Goal: Task Accomplishment & Management: Complete application form

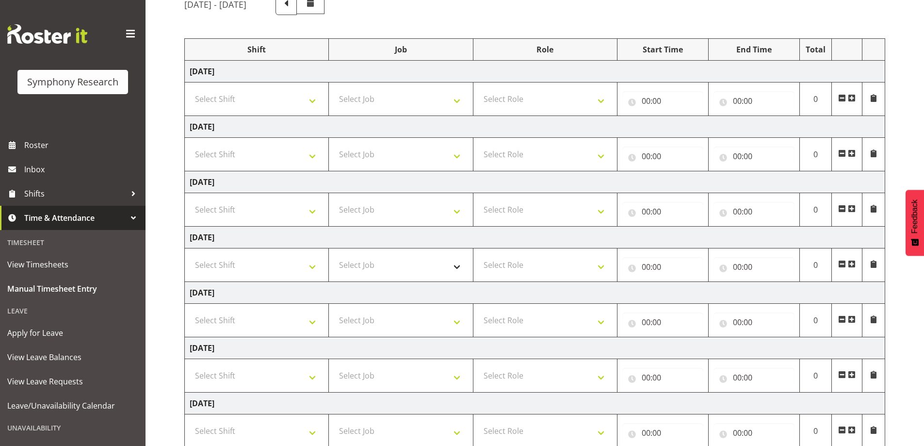
scroll to position [97, 0]
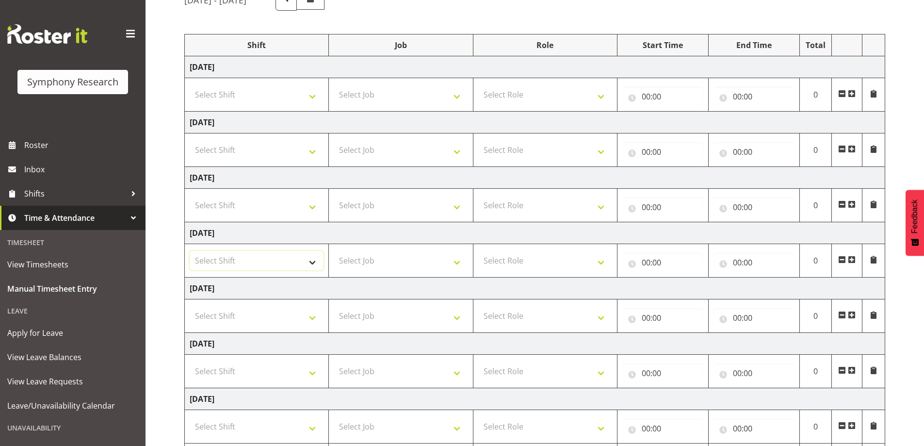
click at [315, 261] on select "Select Shift !!Weekend Residential (Roster IT Shift Label) *Business 9/10am ~ 4…" at bounding box center [257, 260] width 134 height 19
click at [309, 261] on select "Select Shift !!Weekend Residential (Roster IT Shift Label) *Business 9/10am ~ 4…" at bounding box center [257, 260] width 134 height 19
select select "57853"
click at [190, 251] on select "Select Shift !!Weekend Residential (Roster IT Shift Label) *Business 9/10am ~ 4…" at bounding box center [257, 260] width 134 height 19
click at [451, 264] on select "Select Job 550060 IF Admin 553492 World Poll Aus Wave 2 Main 2025 553493 World …" at bounding box center [401, 260] width 134 height 19
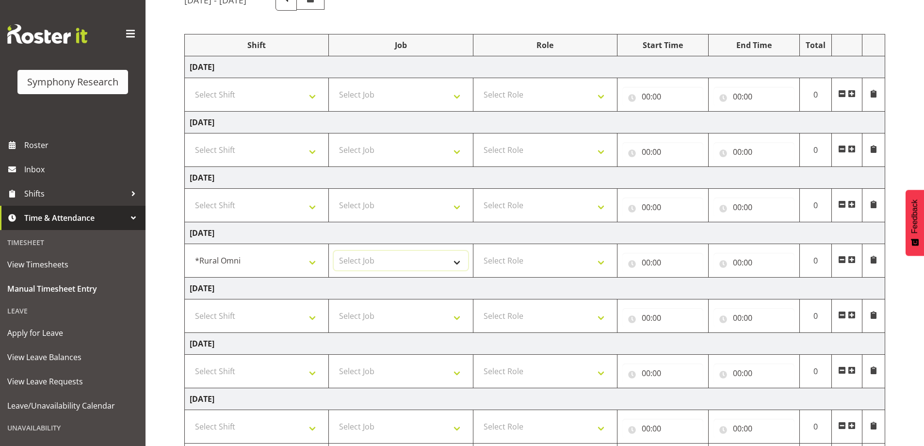
select select "10536"
click at [334, 251] on select "Select Job 550060 IF Admin 553492 World Poll Aus Wave 2 Main 2025 553493 World …" at bounding box center [401, 260] width 134 height 19
click at [603, 259] on select "Select Role Briefing Interviewing" at bounding box center [545, 260] width 134 height 19
select select "47"
click at [478, 251] on select "Select Role Briefing Interviewing" at bounding box center [545, 260] width 134 height 19
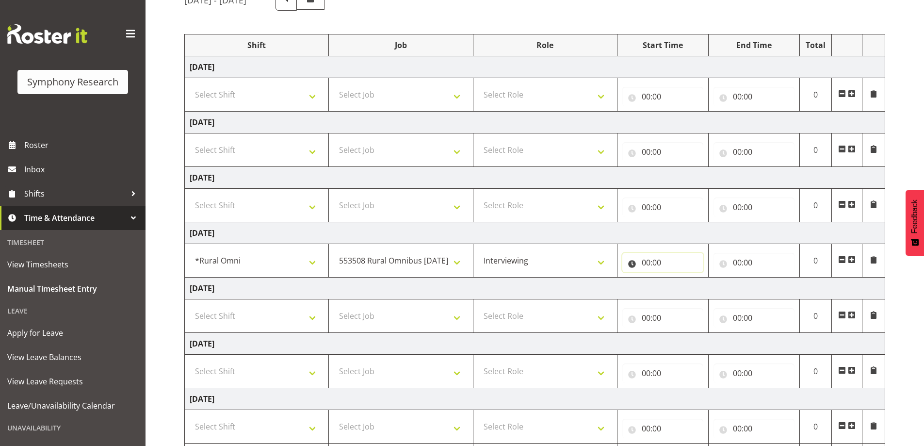
click at [679, 265] on input "00:00" at bounding box center [662, 262] width 81 height 19
click at [687, 288] on select "00 01 02 03 04 05 06 07 08 09 10 11 12 13 14 15 16 17 18 19 20 21 22 23" at bounding box center [689, 287] width 22 height 19
select select "17"
click at [678, 278] on select "00 01 02 03 04 05 06 07 08 09 10 11 12 13 14 15 16 17 18 19 20 21 22 23" at bounding box center [689, 287] width 22 height 19
type input "17:00"
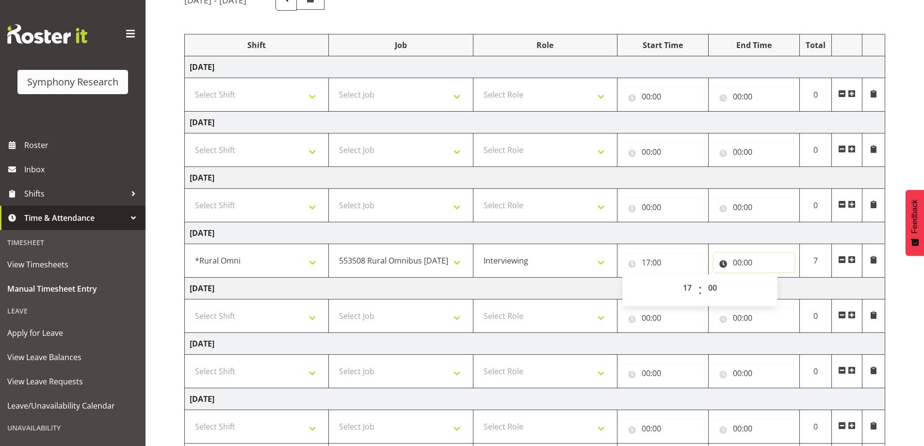
click at [747, 258] on input "00:00" at bounding box center [754, 262] width 81 height 19
click at [779, 289] on select "00 01 02 03 04 05 06 07 08 09 10 11 12 13 14 15 16 17 18 19 20 21 22 23" at bounding box center [780, 287] width 22 height 19
select select "21"
click at [769, 278] on select "00 01 02 03 04 05 06 07 08 09 10 11 12 13 14 15 16 17 18 19 20 21 22 23" at bounding box center [780, 287] width 22 height 19
type input "21:00"
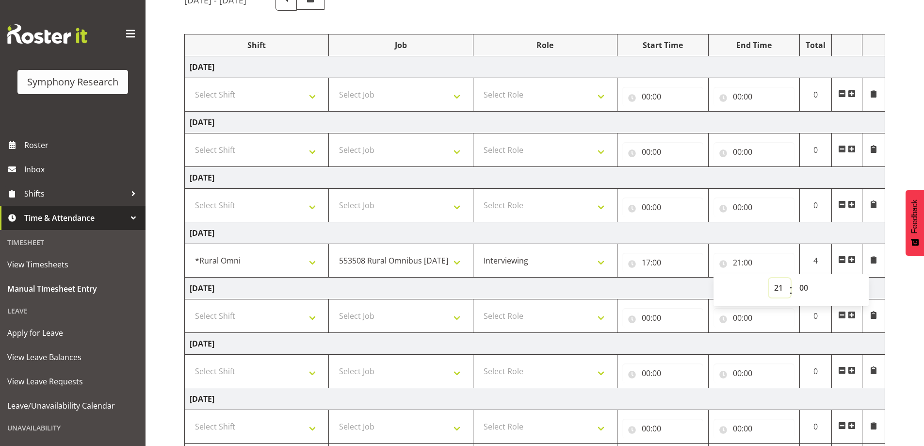
click at [769, 288] on select "00 01 02 03 04 05 06 07 08 09 10 11 12 13 14 15 16 17 18 19 20 21 22 23" at bounding box center [780, 287] width 22 height 19
click at [913, 345] on div "August 18th - August 24th 2025 Shift Job Role Start Time End Time Total Monday …" at bounding box center [554, 240] width 740 height 516
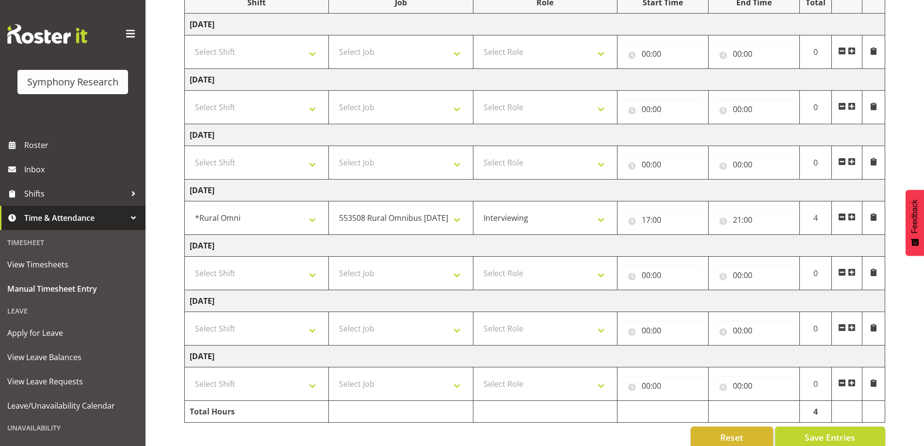
scroll to position [156, 0]
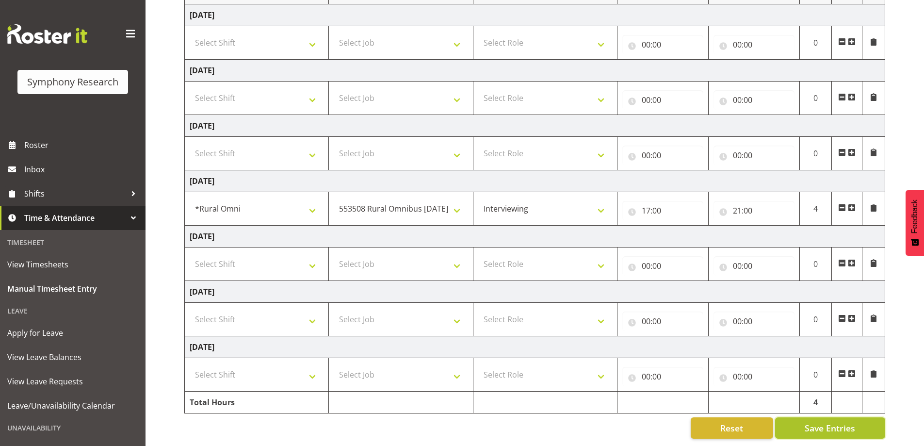
click at [831, 423] on span "Save Entries" at bounding box center [830, 428] width 50 height 13
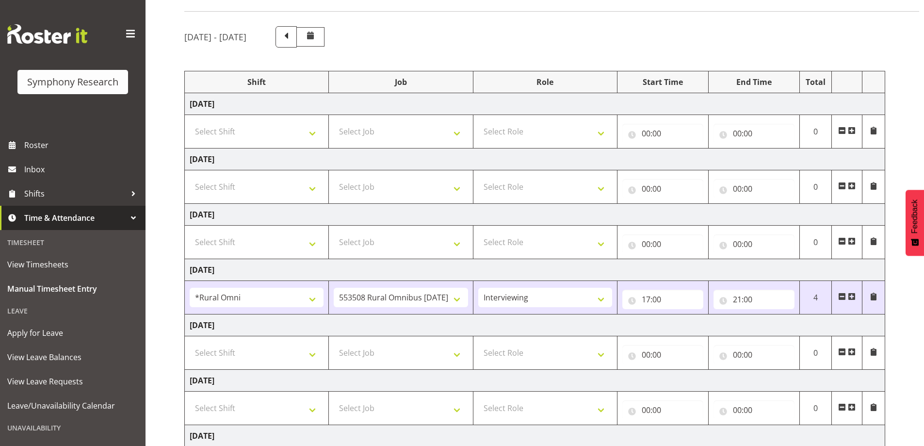
scroll to position [59, 0]
click at [61, 290] on span "Manual Timesheet Entry" at bounding box center [72, 288] width 131 height 15
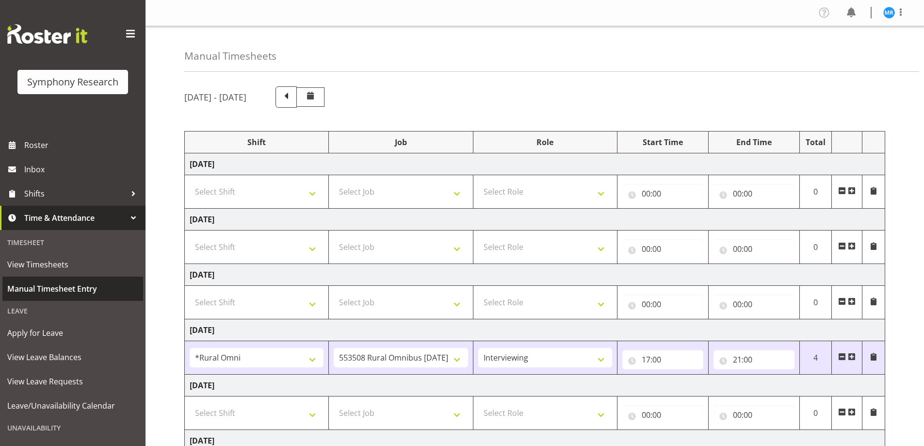
select select "57853"
select select "10536"
select select "47"
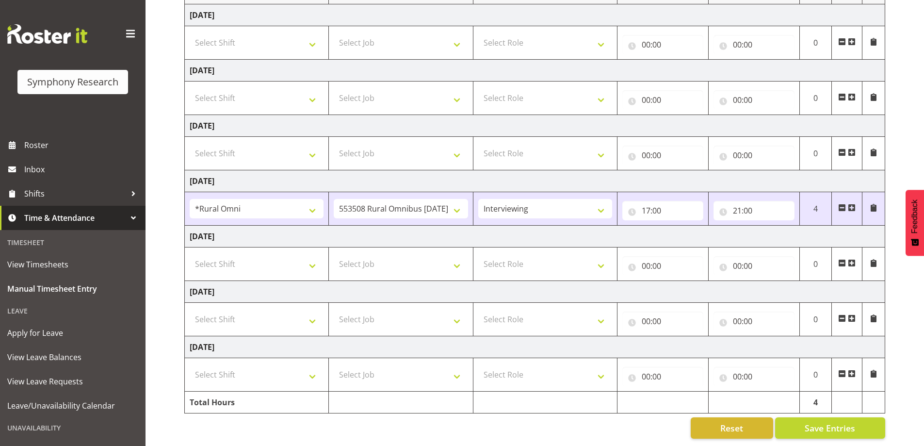
scroll to position [156, 0]
click at [310, 150] on select "Select Shift !!Weekend Residential (Roster IT Shift Label) *Business 9/10am ~ 4…" at bounding box center [257, 153] width 134 height 19
select select "67675"
click at [190, 144] on select "Select Shift !!Weekend Residential (Roster IT Shift Label) *Business 9/10am ~ 4…" at bounding box center [257, 153] width 134 height 19
click at [449, 150] on select "Select Job 550060 IF Admin 553492 World Poll Aus Wave 2 Main 2025 553493 World …" at bounding box center [401, 153] width 134 height 19
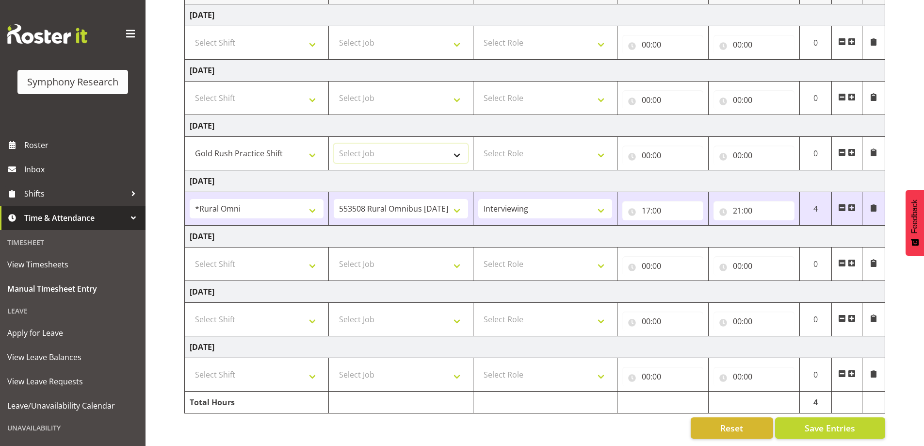
select select "7759"
click at [334, 144] on select "Select Job 550060 IF Admin 553492 World Poll Aus Wave 2 Main 2025 553493 World …" at bounding box center [401, 153] width 134 height 19
click at [610, 146] on select "Select Role Briefing Interviewing" at bounding box center [545, 153] width 134 height 19
select select "47"
click at [478, 144] on select "Select Role Briefing Interviewing" at bounding box center [545, 153] width 134 height 19
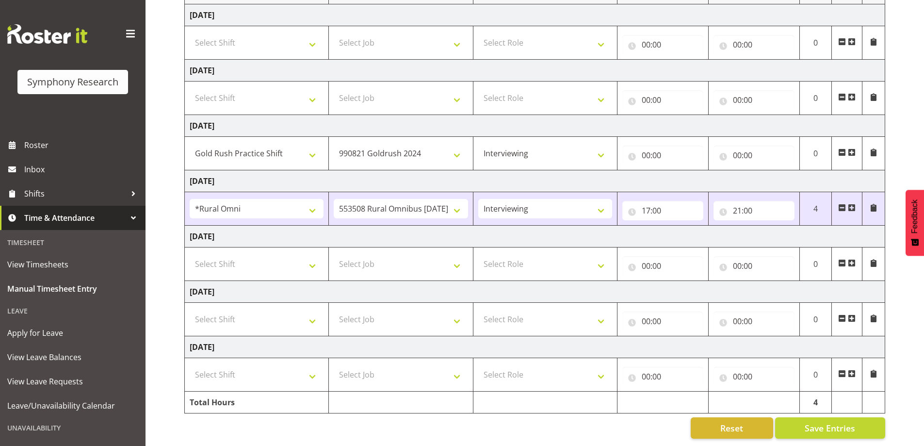
click at [666, 142] on div "00:00 00 01 02 03 04 05 06 07 08 09 10 11 12 13 14 15 16 17 18 19 20 21 22 23 :…" at bounding box center [662, 153] width 81 height 23
click at [668, 146] on input "00:00" at bounding box center [662, 155] width 81 height 19
click at [685, 176] on select "00 01 02 03 04 05 06 07 08 09 10 11 12 13 14 15 16 17 18 19 20 21 22 23" at bounding box center [689, 180] width 22 height 19
select select "17"
click at [678, 171] on select "00 01 02 03 04 05 06 07 08 09 10 11 12 13 14 15 16 17 18 19 20 21 22 23" at bounding box center [689, 180] width 22 height 19
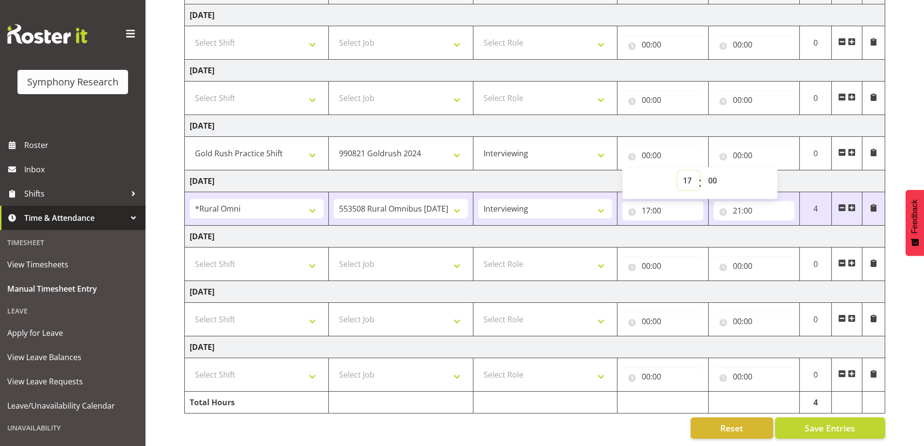
type input "17:00"
click at [754, 147] on input "00:00" at bounding box center [754, 155] width 81 height 19
click at [778, 171] on select "00 01 02 03 04 05 06 07 08 09 10 11 12 13 14 15 16 17 18 19 20 21 22 23" at bounding box center [780, 180] width 22 height 19
select select "21"
click at [769, 171] on select "00 01 02 03 04 05 06 07 08 09 10 11 12 13 14 15 16 17 18 19 20 21 22 23" at bounding box center [780, 180] width 22 height 19
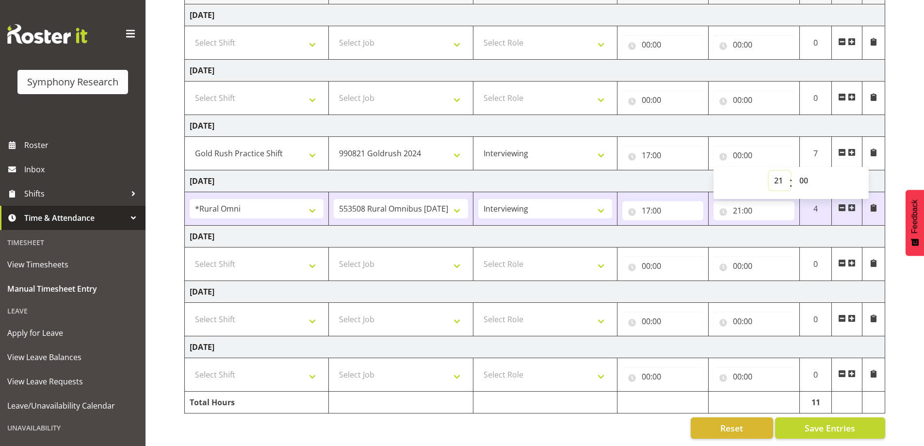
type input "21:00"
click at [915, 326] on div "August 18th - August 24th 2025 Shift Job Role Start Time End Time Total Monday …" at bounding box center [554, 188] width 740 height 516
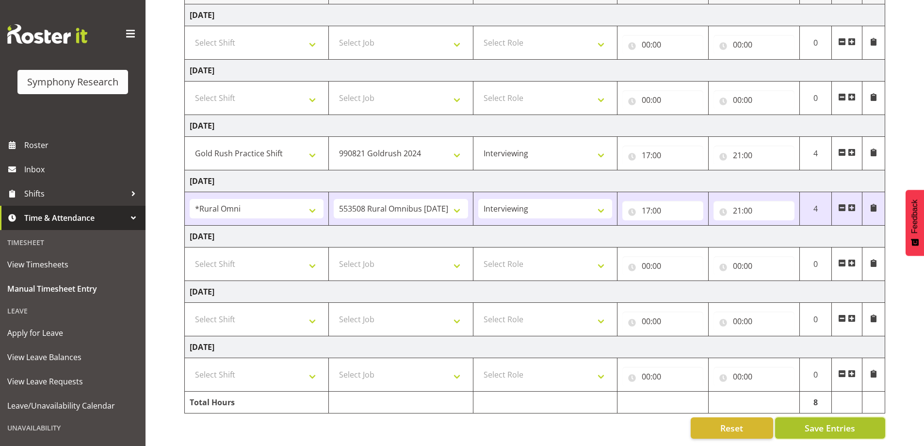
click at [829, 422] on span "Save Entries" at bounding box center [830, 428] width 50 height 13
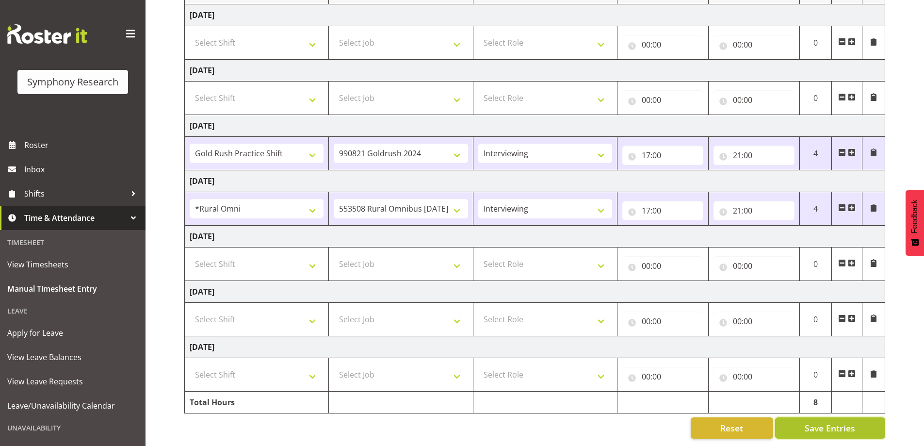
click at [820, 422] on span "Save Entries" at bounding box center [830, 428] width 50 height 13
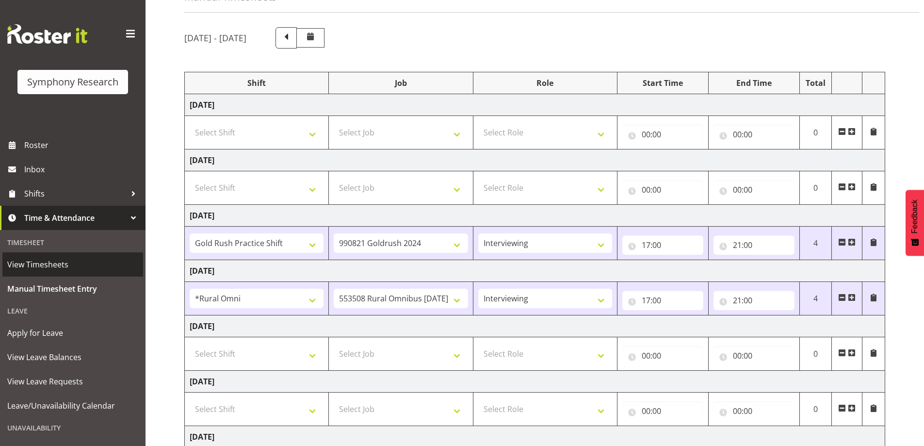
click at [36, 264] on span "View Timesheets" at bounding box center [72, 264] width 131 height 15
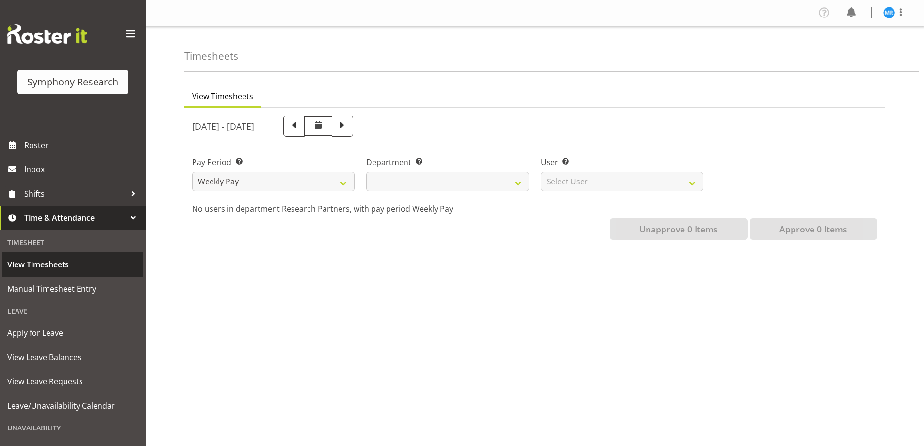
select select
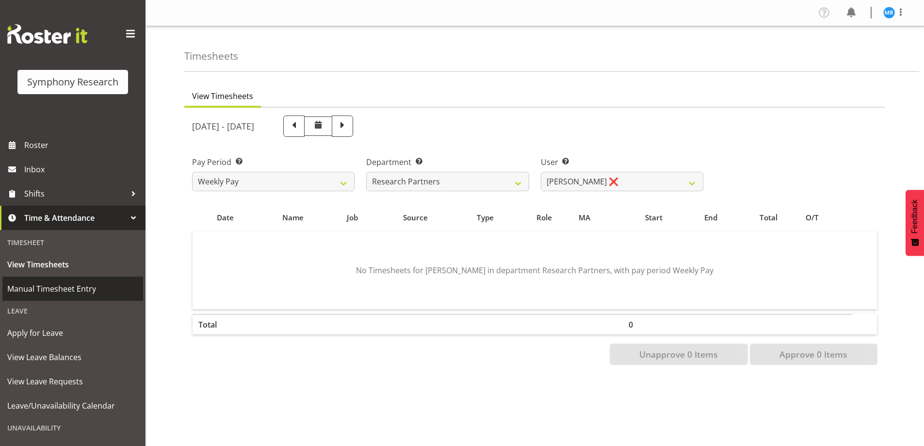
click at [53, 289] on span "Manual Timesheet Entry" at bounding box center [72, 288] width 131 height 15
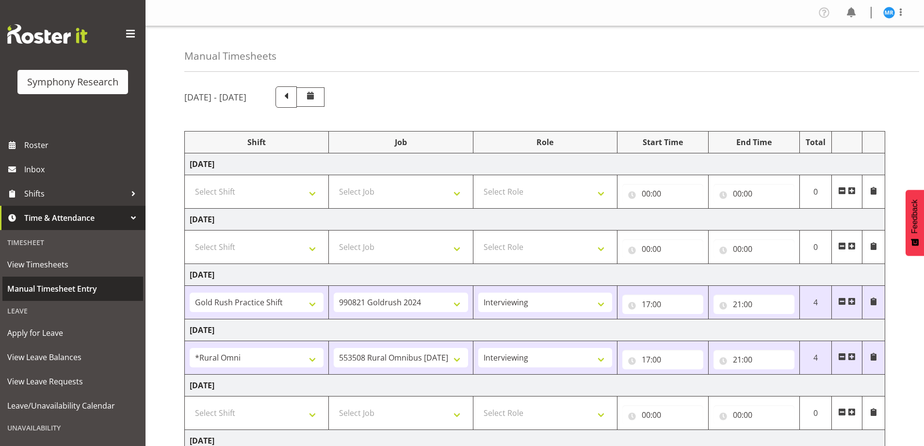
select select "67675"
select select "7759"
select select "47"
select select "57853"
select select "10536"
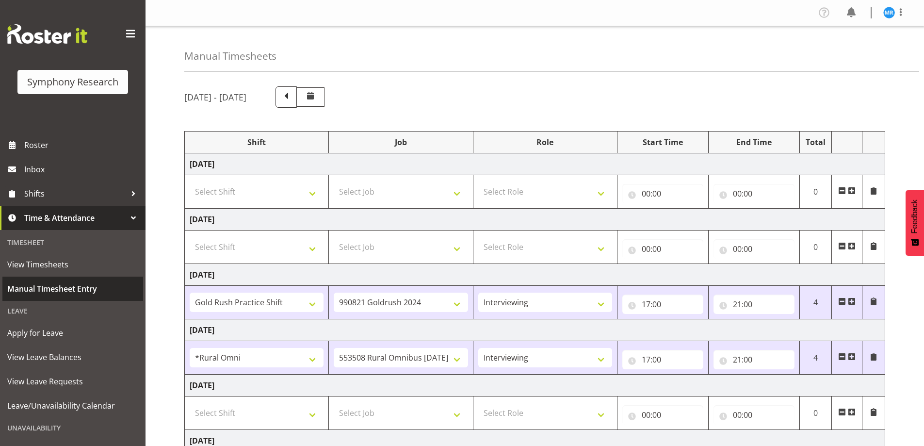
select select "47"
click at [896, 15] on span at bounding box center [901, 12] width 12 height 12
click at [849, 50] on link "Log Out" at bounding box center [860, 50] width 93 height 17
